Goal: Information Seeking & Learning: Learn about a topic

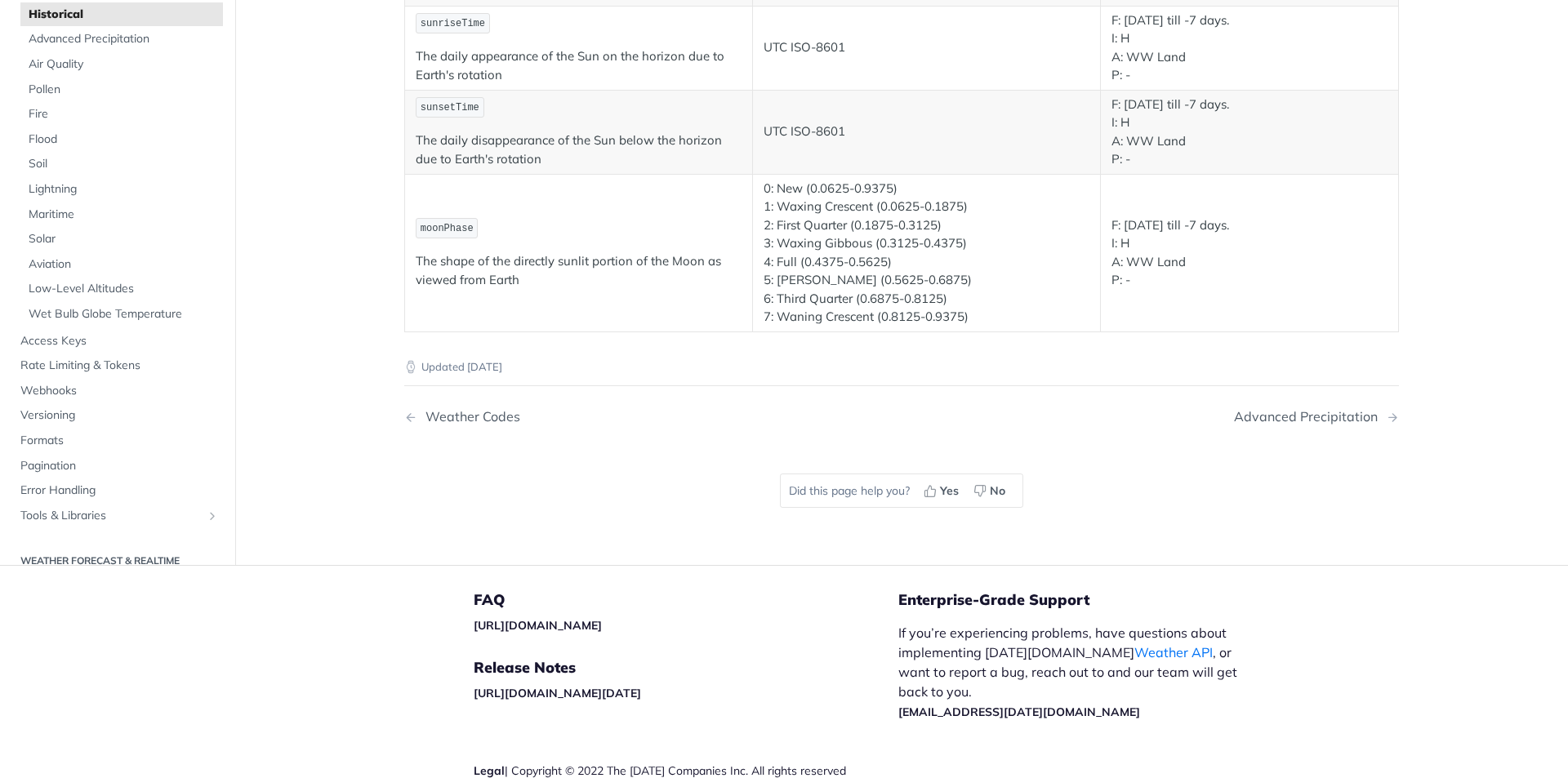
scroll to position [3115, 0]
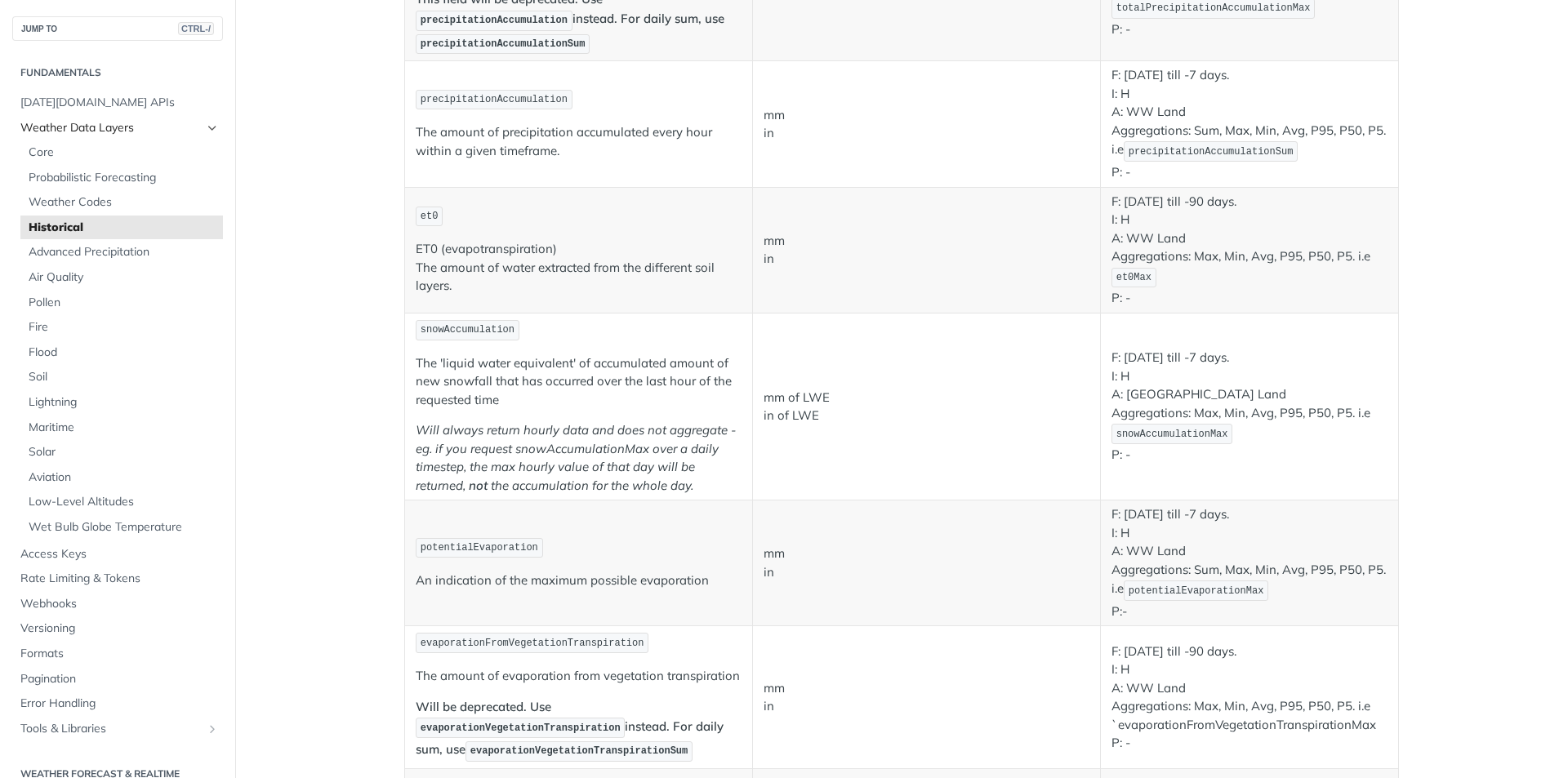
click at [76, 130] on span "Weather Data Layers" at bounding box center [111, 128] width 182 height 17
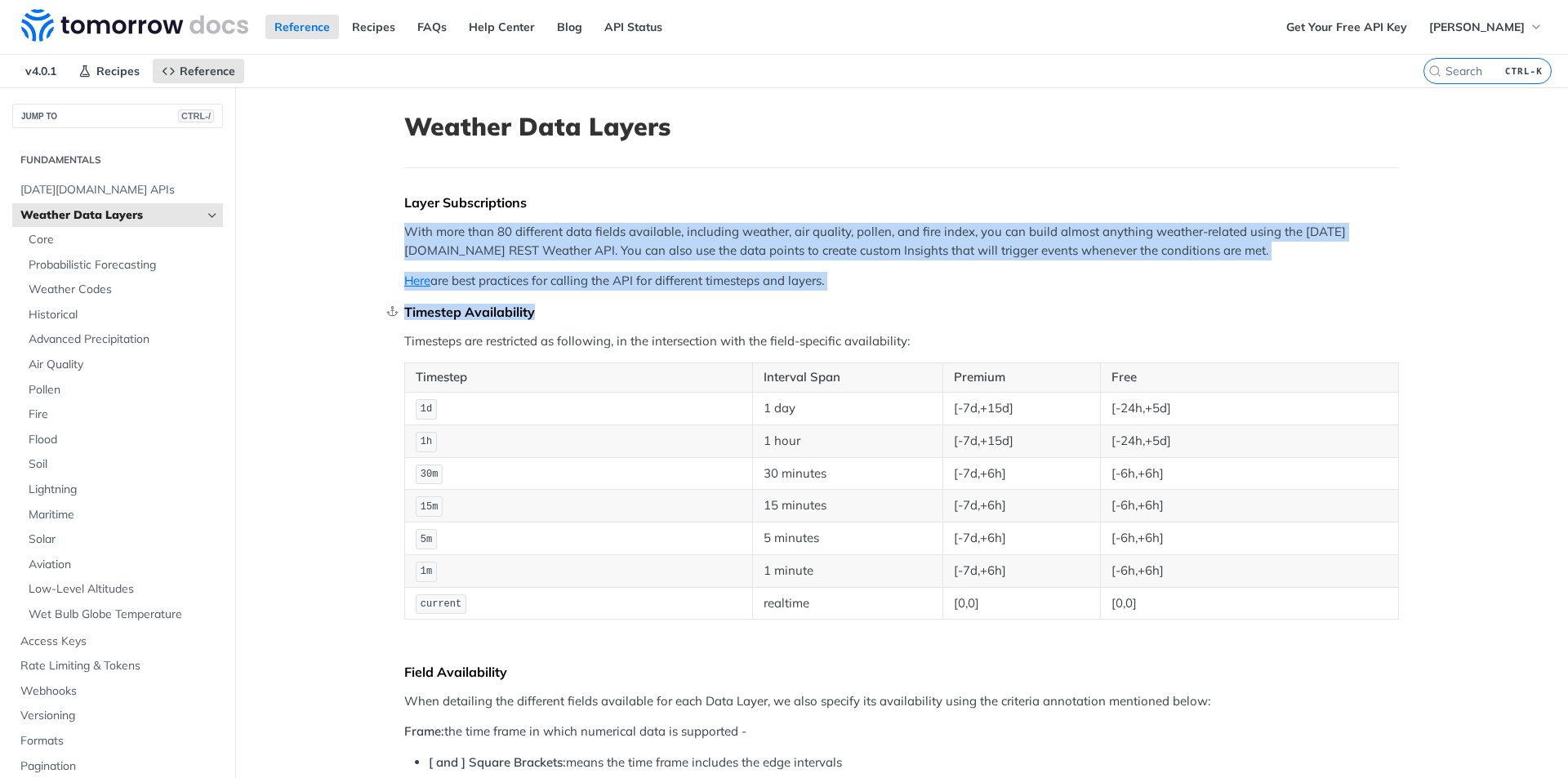
drag, startPoint x: 356, startPoint y: 223, endPoint x: 848, endPoint y: 311, distance: 499.8
click at [848, 311] on div "Timestep Availability" at bounding box center [902, 312] width 995 height 17
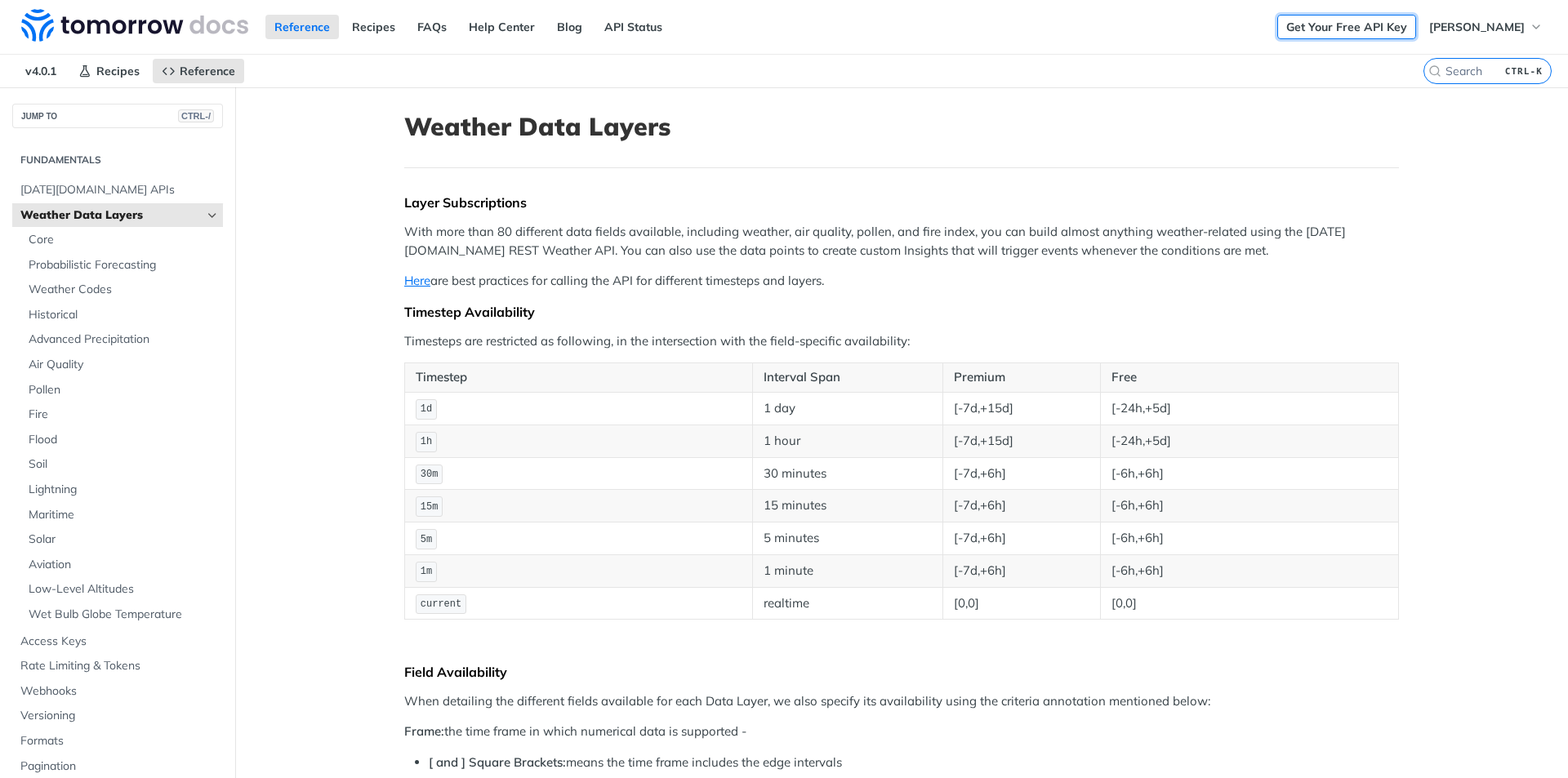
click at [1369, 29] on link "Get Your Free API Key" at bounding box center [1345, 26] width 138 height 25
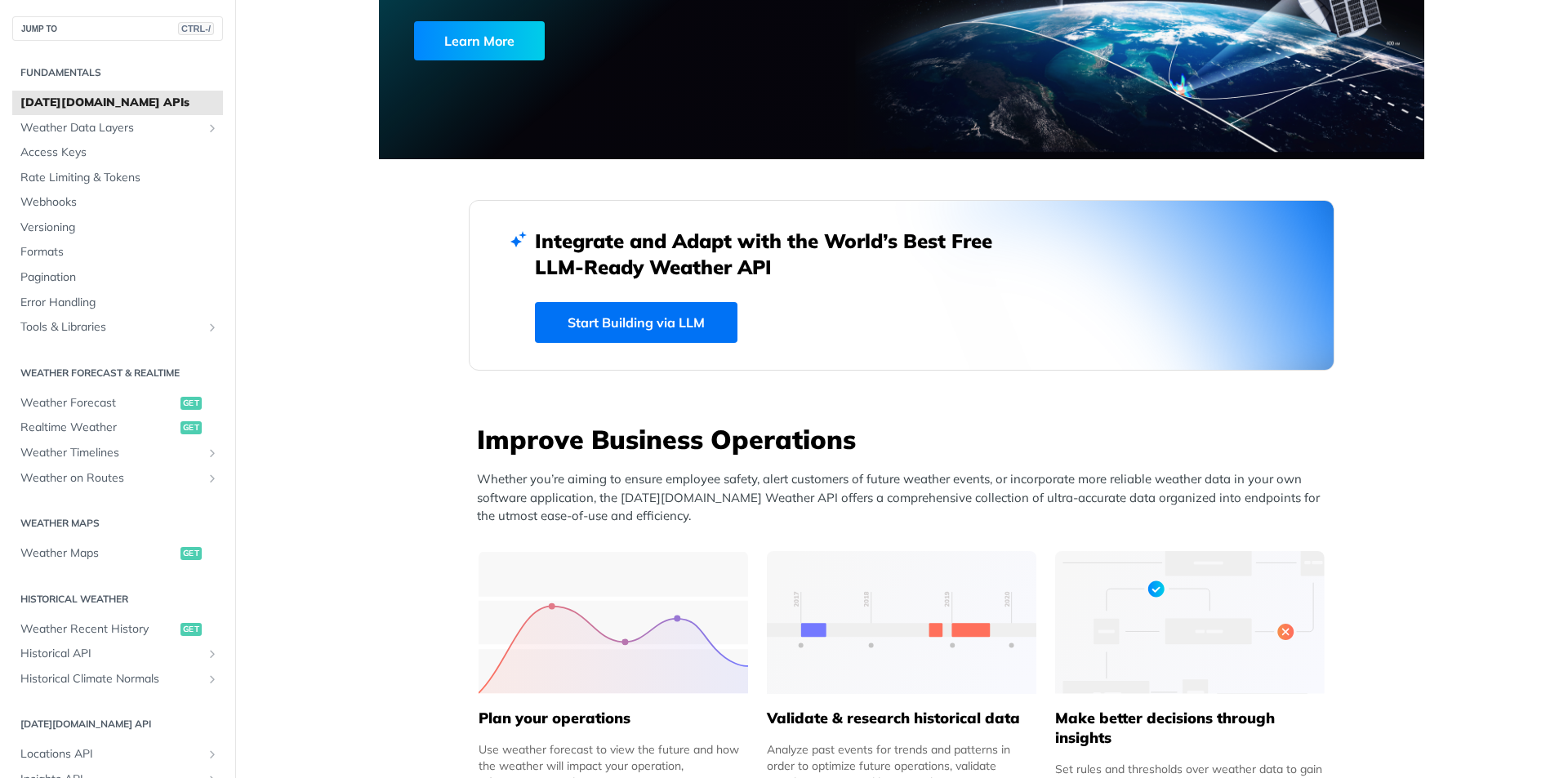
scroll to position [245, 0]
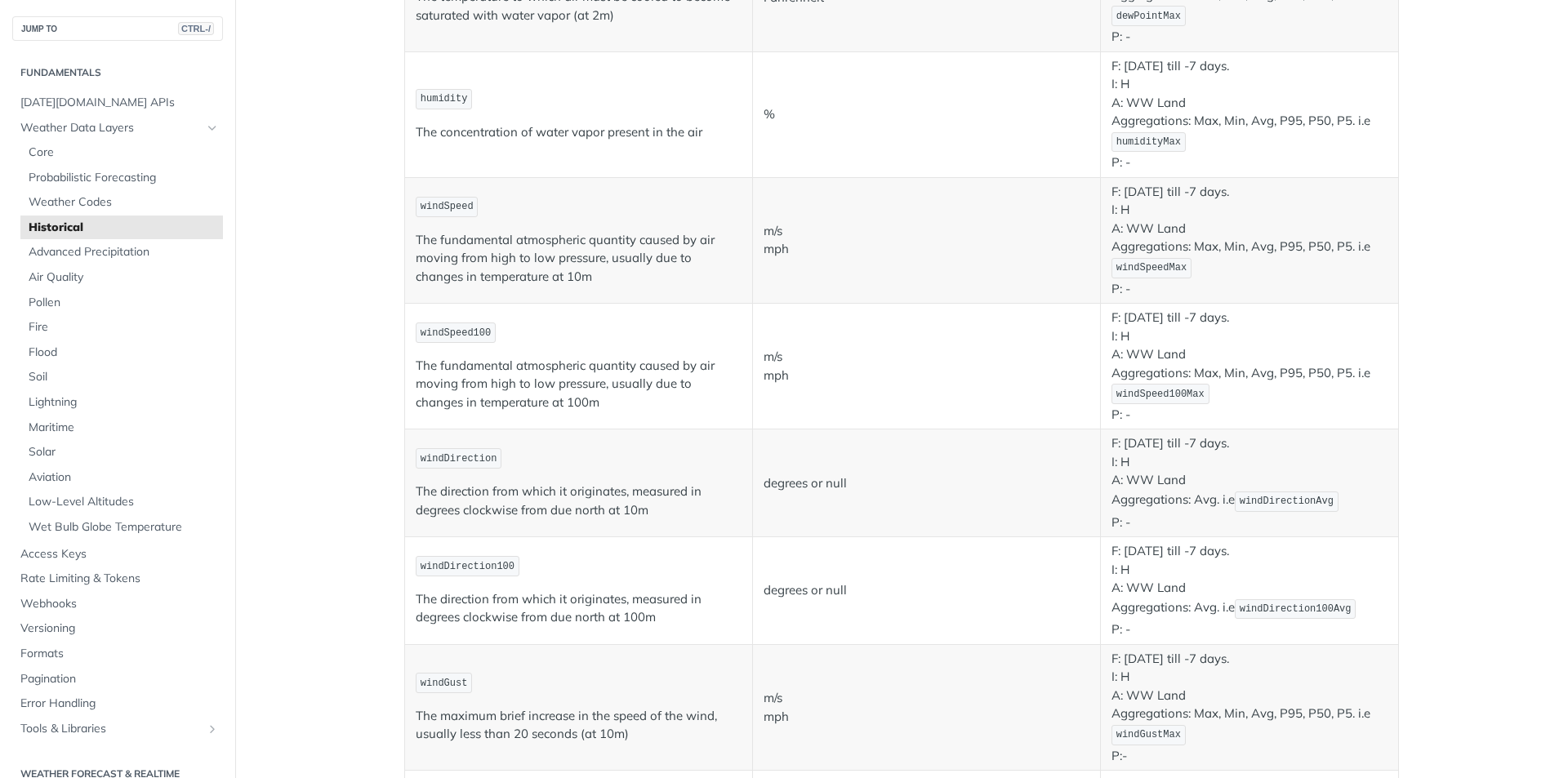
scroll to position [490, 0]
